Goal: Find contact information: Find contact information

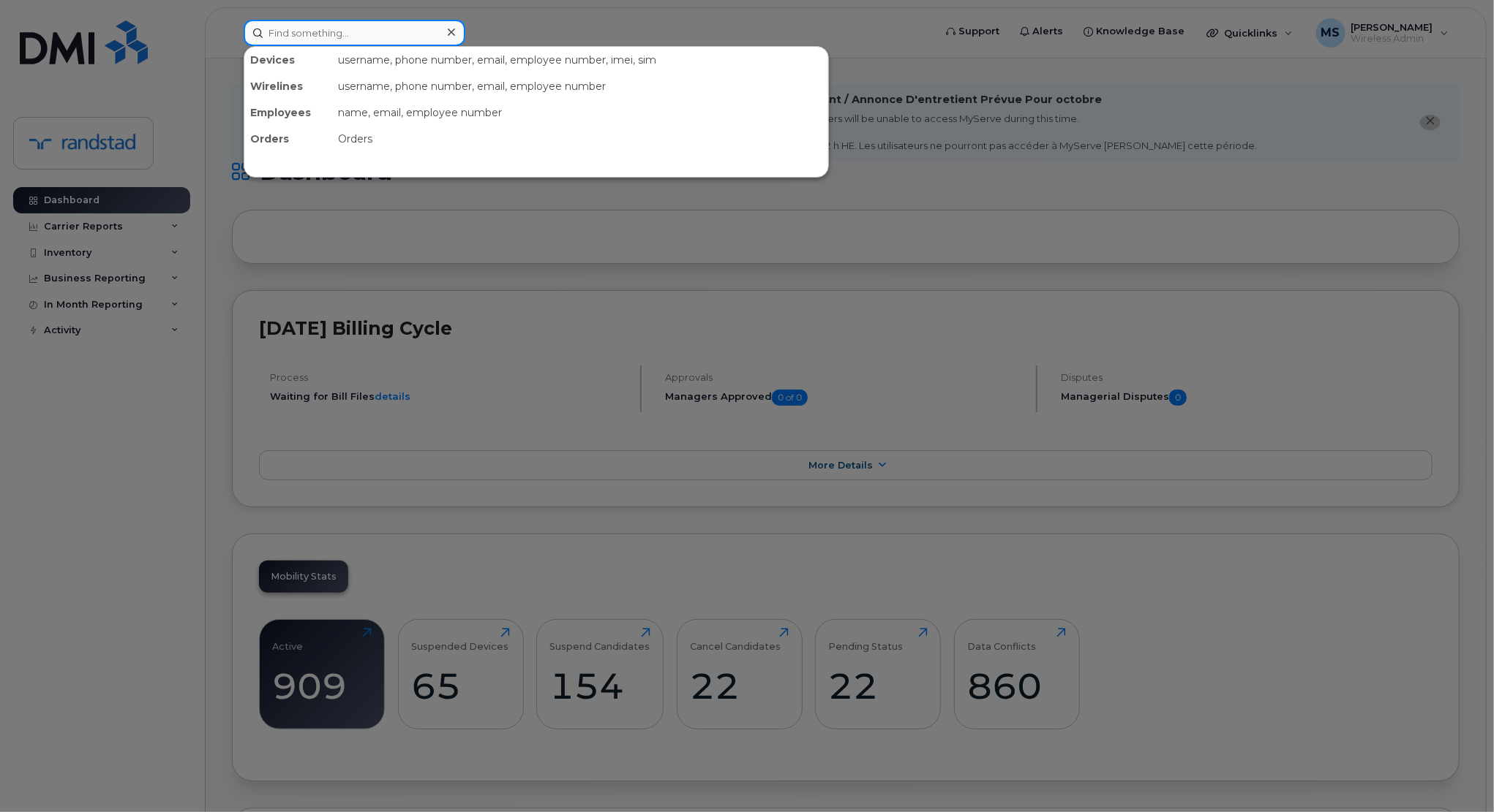
click at [374, 36] on input at bounding box center [354, 33] width 222 height 26
type input "[PERSON_NAME]"
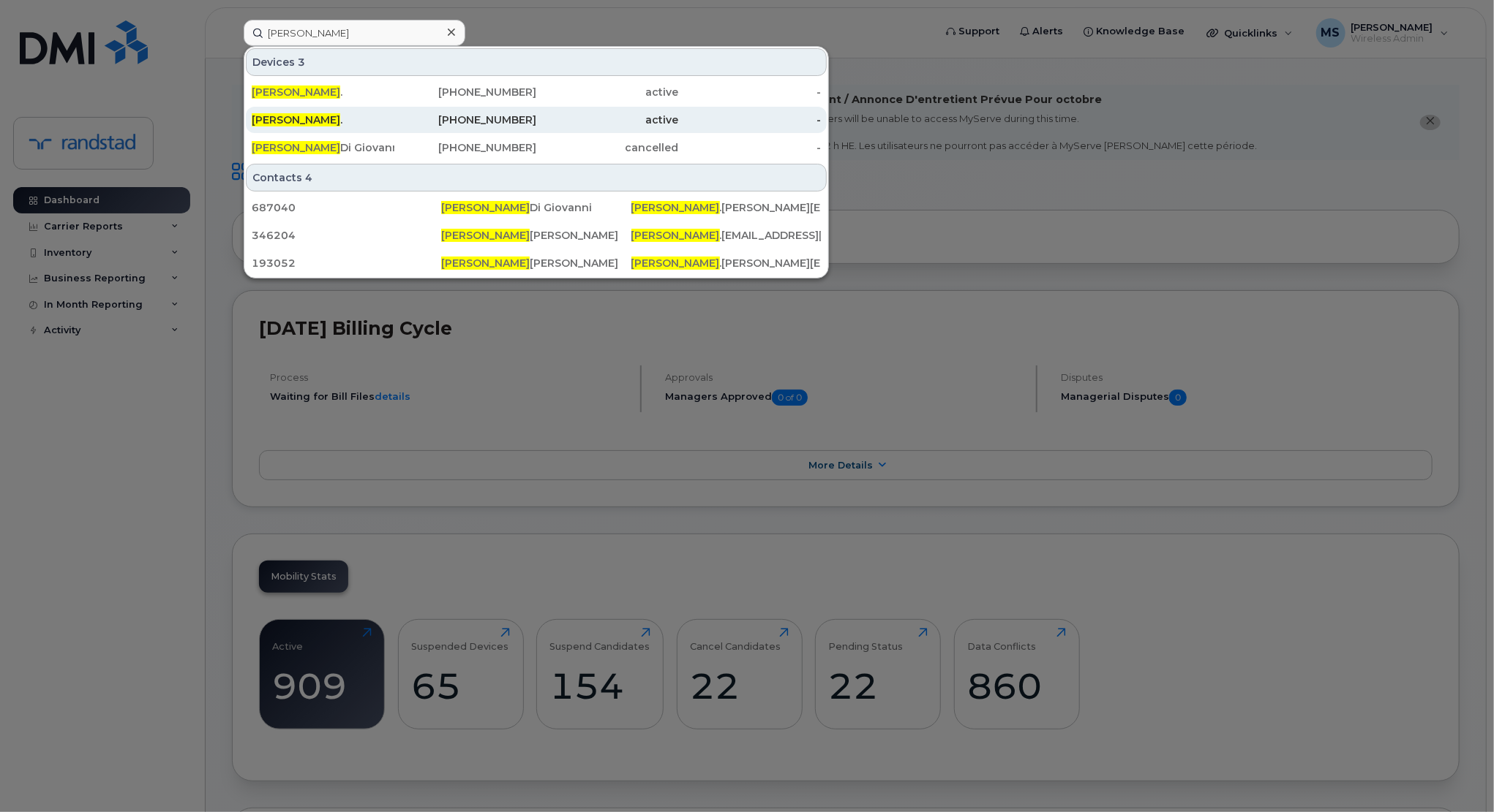
click at [351, 117] on div "[PERSON_NAME] ." at bounding box center [323, 120] width 143 height 15
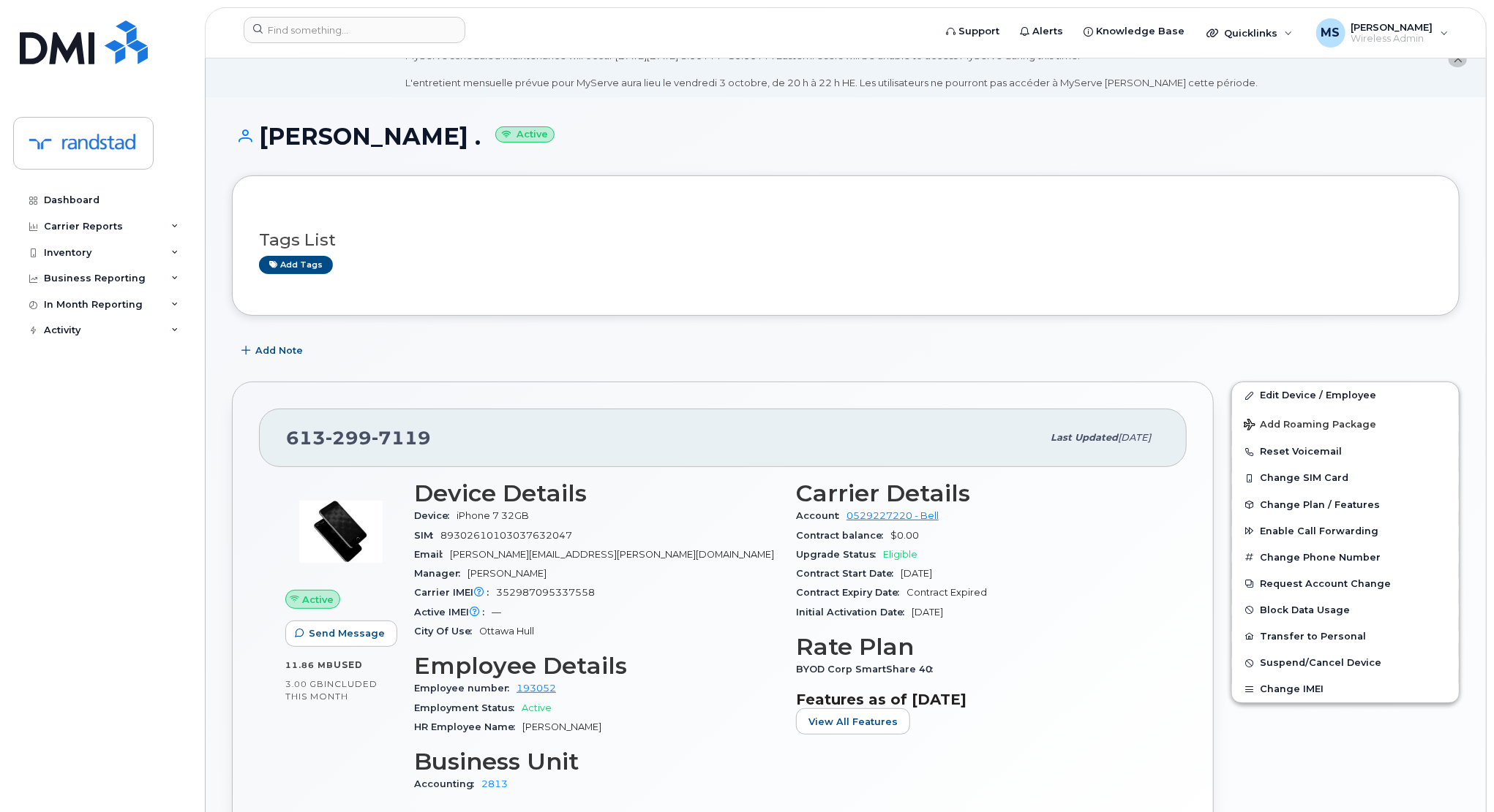
scroll to position [45, 0]
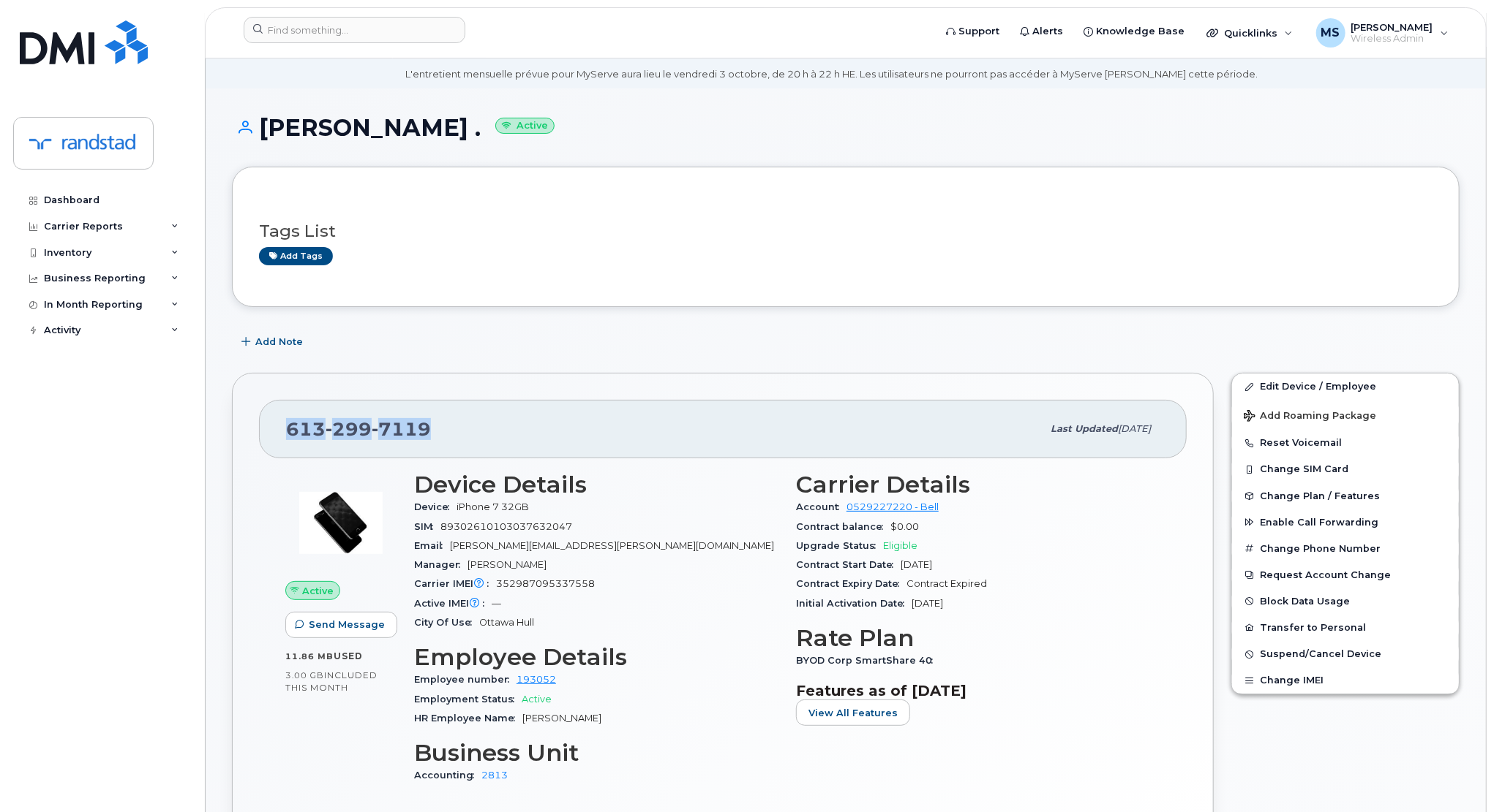
drag, startPoint x: 434, startPoint y: 425, endPoint x: 280, endPoint y: 436, distance: 154.4
click at [280, 436] on div "[PHONE_NUMBER] Last updated [DATE]" at bounding box center [722, 429] width 928 height 58
copy span "[PHONE_NUMBER]"
